Goal: Find specific page/section: Find specific page/section

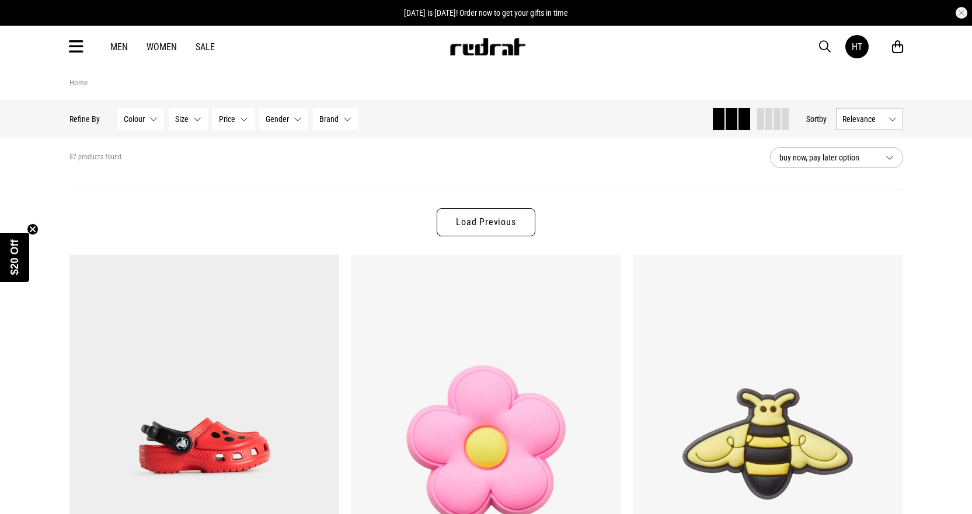
click at [79, 48] on icon at bounding box center [76, 46] width 15 height 19
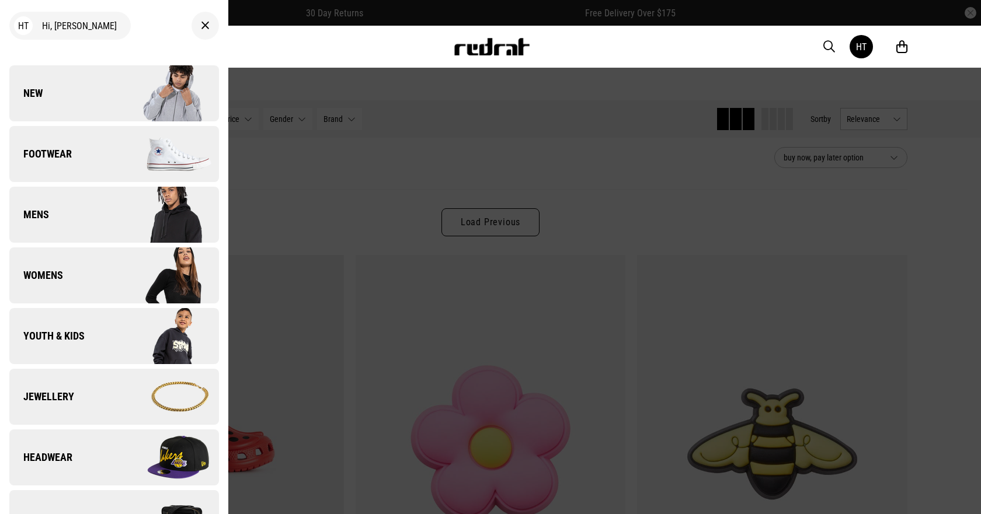
click at [89, 144] on link "Footwear" at bounding box center [114, 154] width 210 height 56
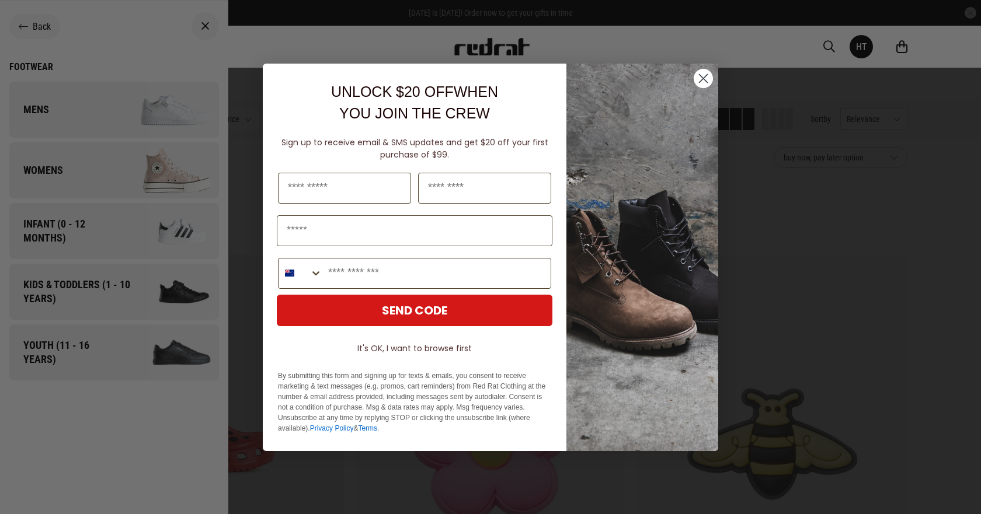
click at [61, 232] on div "Close dialog UNLOCK $20 OFF WHEN YOU JOIN THE CREW Sign up to receive email & S…" at bounding box center [490, 257] width 981 height 514
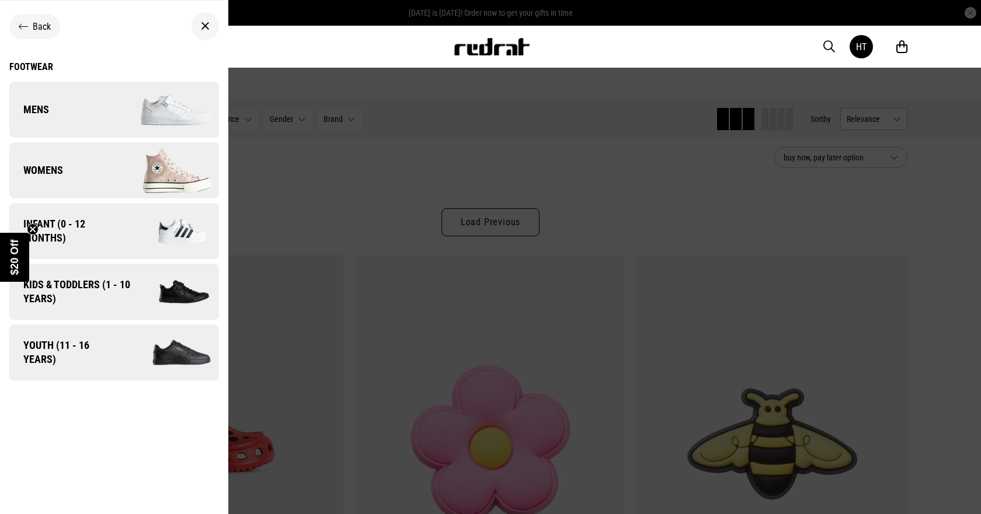
click at [123, 236] on img at bounding box center [170, 231] width 97 height 54
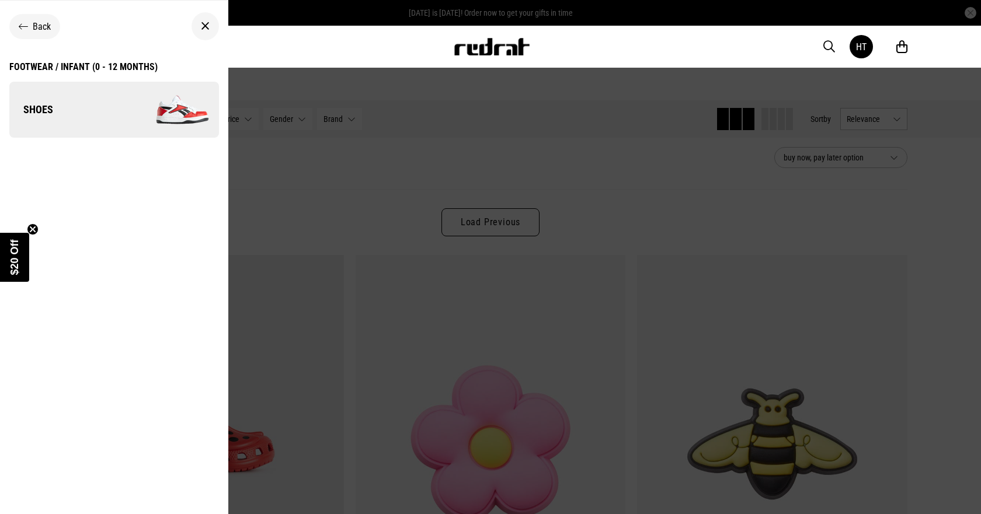
click at [159, 108] on img at bounding box center [166, 110] width 105 height 58
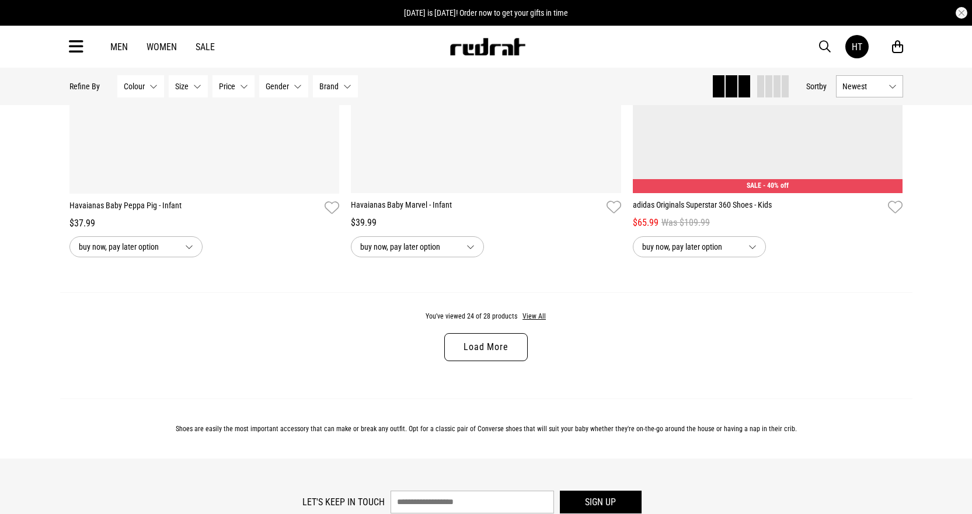
scroll to position [3678, 0]
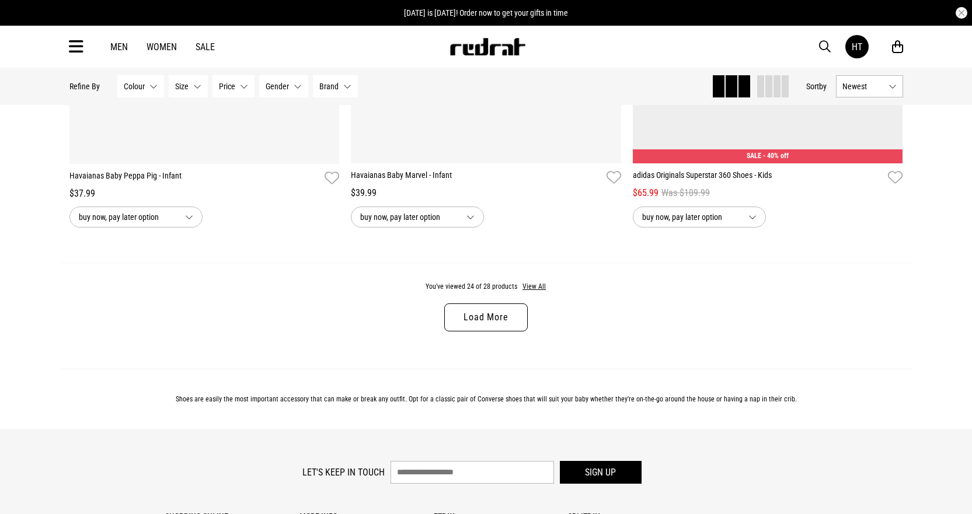
click at [486, 326] on link "Load More" at bounding box center [485, 318] width 83 height 28
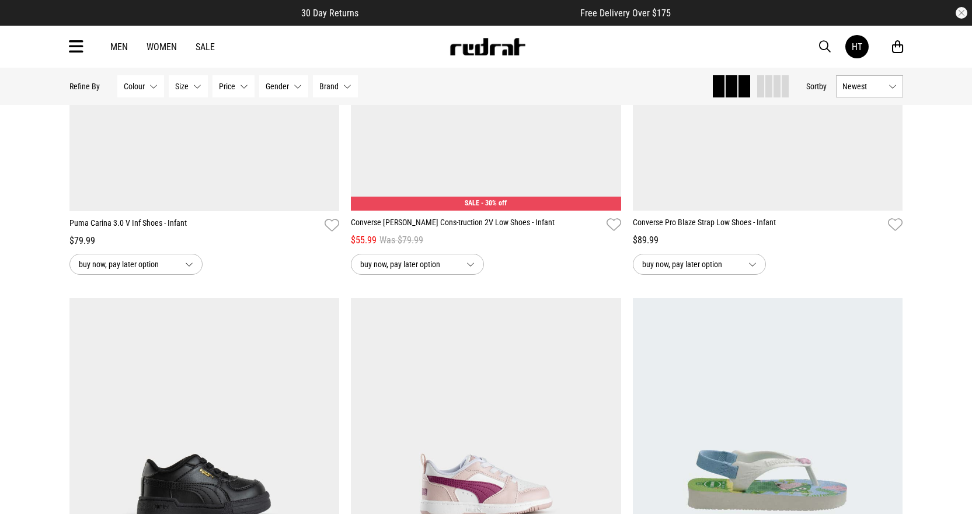
scroll to position [1284, 0]
